Goal: Check status: Check status

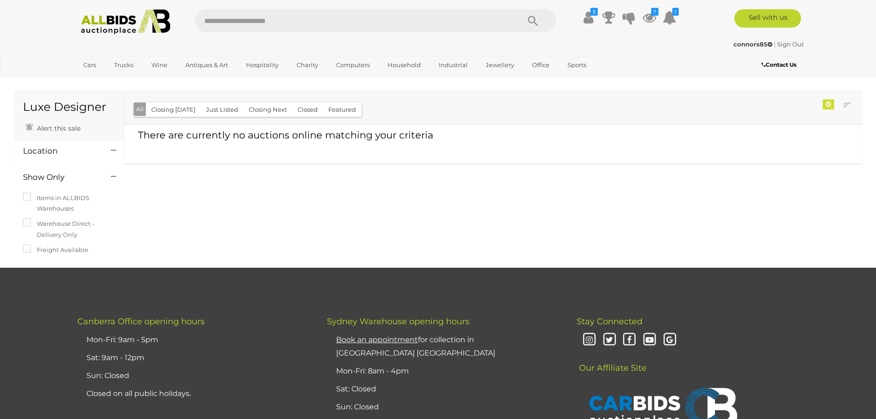
click at [587, 16] on icon at bounding box center [589, 17] width 10 height 17
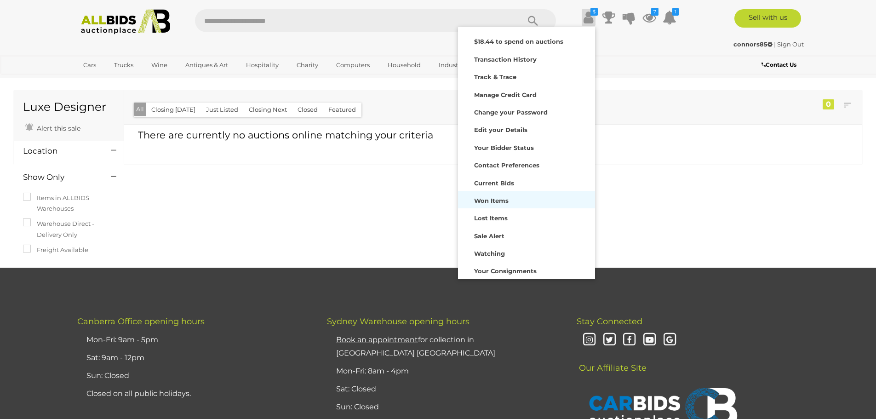
click at [483, 202] on strong "Won Items" at bounding box center [491, 200] width 34 height 7
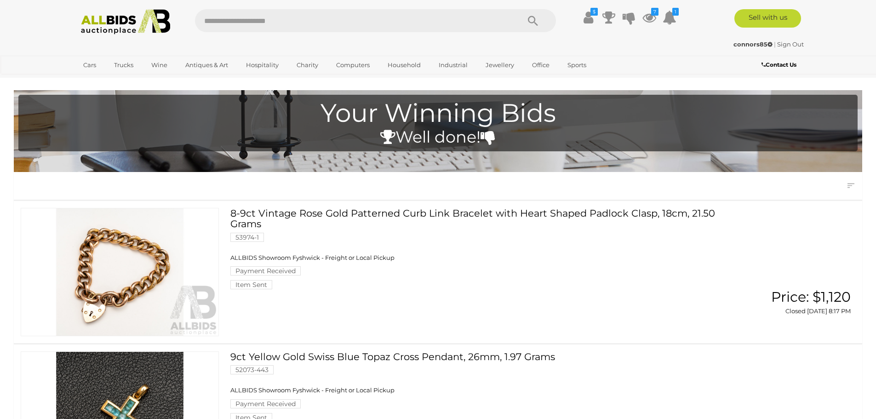
click at [255, 261] on span "ALLBIDS Showroom Fyshwick - Freight or Local Pickup" at bounding box center [312, 257] width 164 height 7
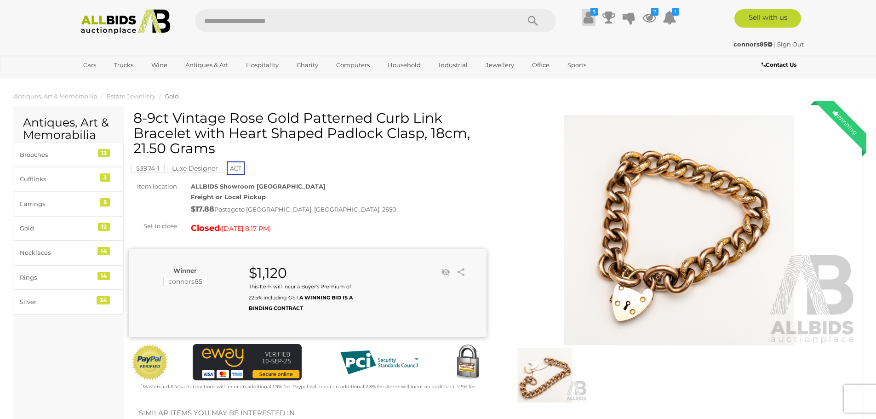
click at [586, 17] on icon at bounding box center [589, 17] width 10 height 17
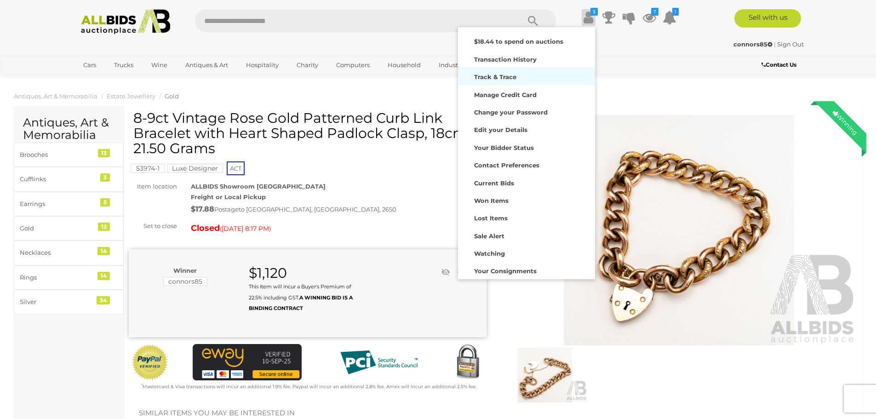
click at [498, 80] on strong "Track & Trace" at bounding box center [495, 76] width 42 height 7
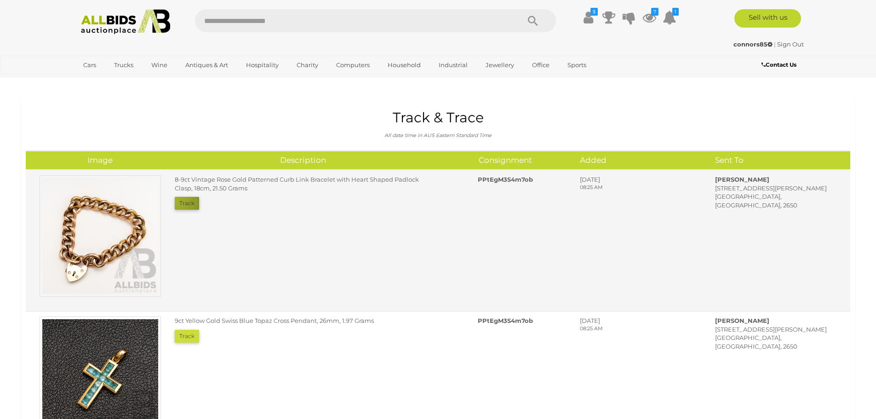
click at [177, 201] on button "Track" at bounding box center [187, 203] width 24 height 13
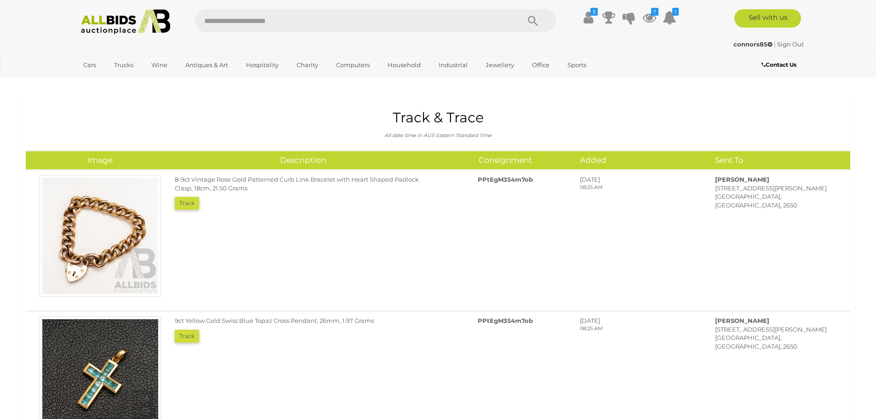
click at [772, 63] on b "Contact Us" at bounding box center [779, 64] width 35 height 7
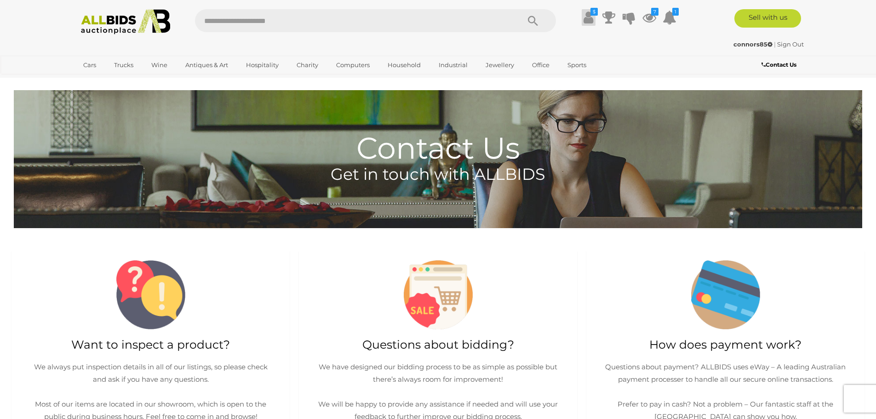
click at [589, 19] on icon at bounding box center [589, 17] width 10 height 17
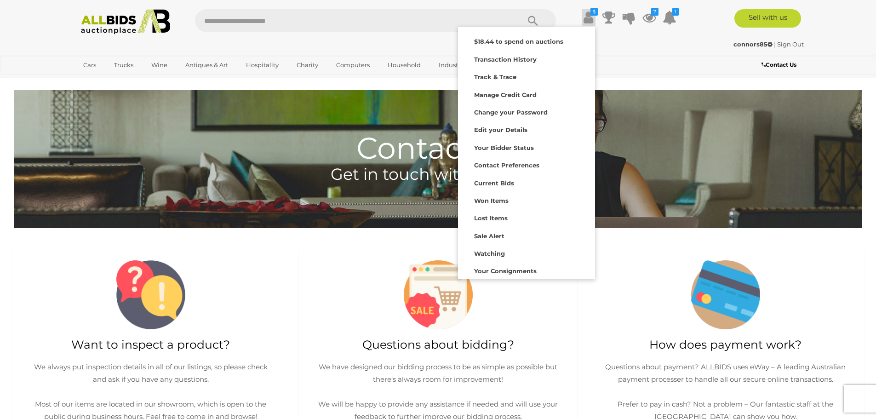
click at [643, 237] on div "Contact Us Get in touch with ALLBIDS" at bounding box center [438, 163] width 862 height 147
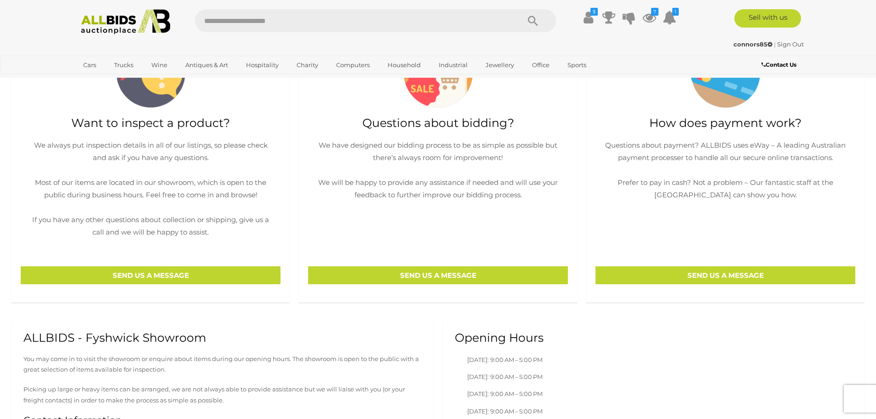
scroll to position [196, 0]
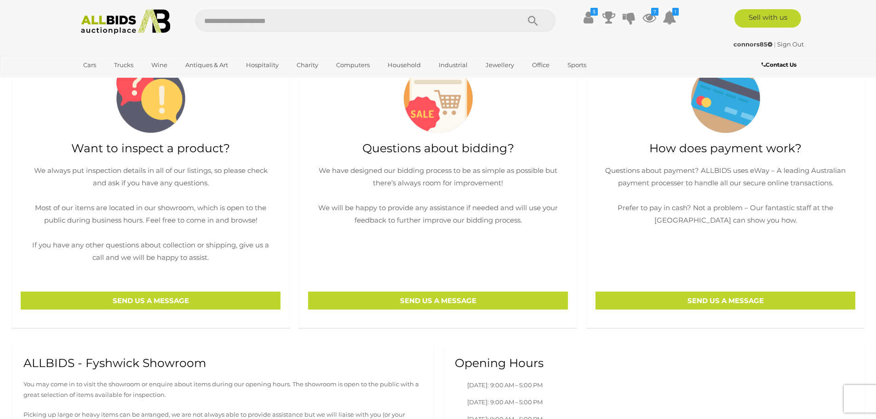
click at [742, 44] on strong "connors85" at bounding box center [752, 43] width 39 height 7
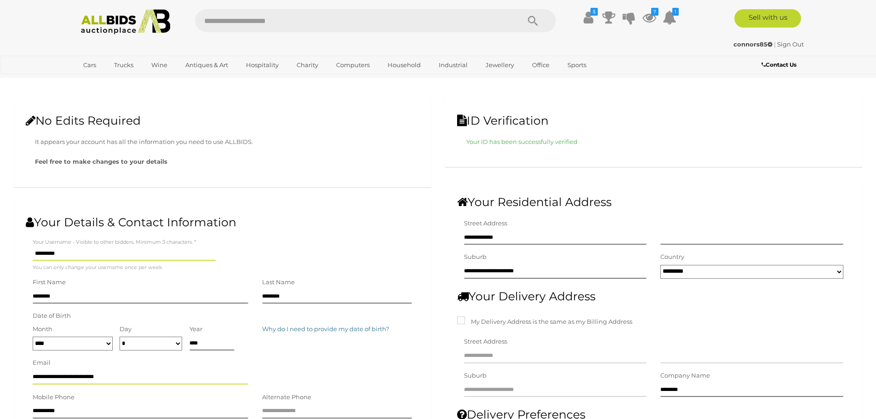
drag, startPoint x: 126, startPoint y: 378, endPoint x: 35, endPoint y: 380, distance: 91.5
click at [35, 380] on input "**********" at bounding box center [141, 378] width 216 height 14
